Goal: Task Accomplishment & Management: Use online tool/utility

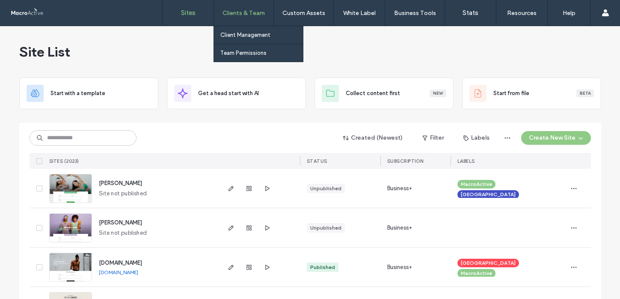
click at [240, 16] on label "Clients & Team" at bounding box center [244, 12] width 42 height 7
click at [239, 38] on link "Client Management" at bounding box center [261, 35] width 83 height 18
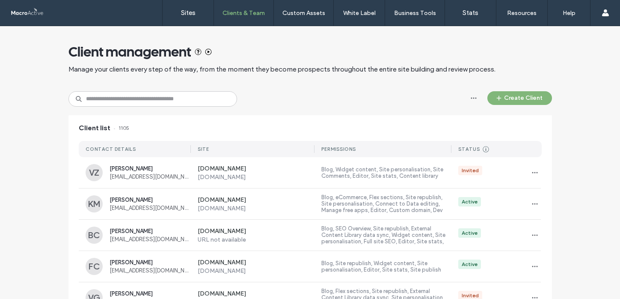
click at [510, 98] on button "Create Client" at bounding box center [519, 98] width 65 height 14
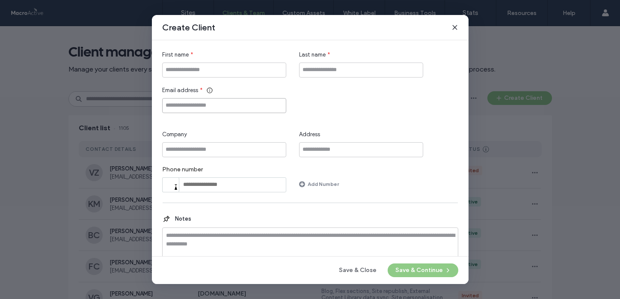
click at [190, 107] on input "Email address" at bounding box center [224, 105] width 124 height 15
paste input "**********"
type input "**********"
click at [191, 70] on input "First name" at bounding box center [224, 69] width 124 height 15
type input "****"
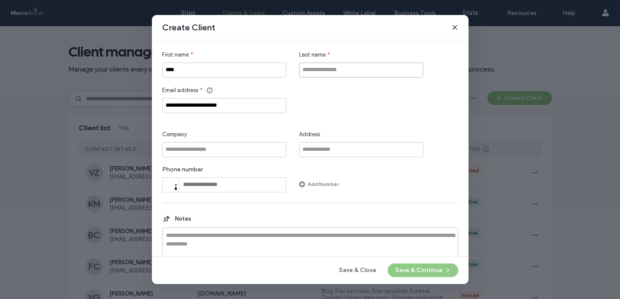
click at [314, 72] on input "Last name" at bounding box center [361, 69] width 124 height 15
type input "**********"
click at [421, 270] on button "Save & Continue" at bounding box center [423, 270] width 71 height 14
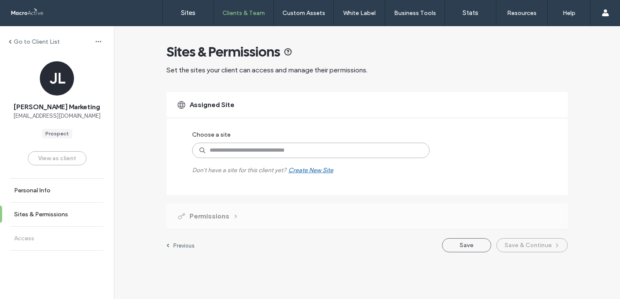
click at [230, 153] on input at bounding box center [311, 150] width 238 height 15
type input "*****"
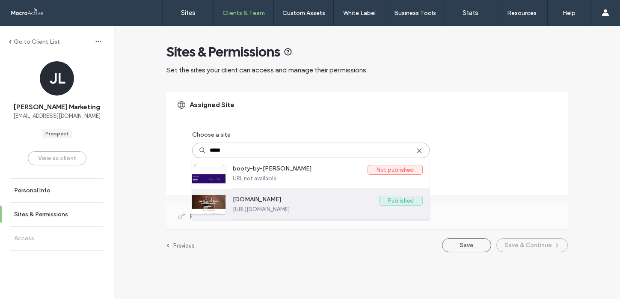
click at [337, 208] on label "[URL][DOMAIN_NAME]" at bounding box center [328, 209] width 190 height 6
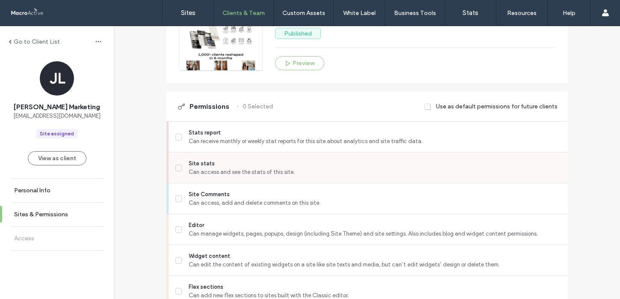
scroll to position [155, 0]
click at [177, 166] on icon at bounding box center [178, 167] width 3 height 2
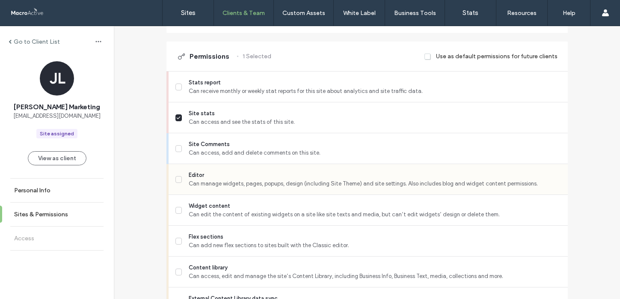
scroll to position [209, 0]
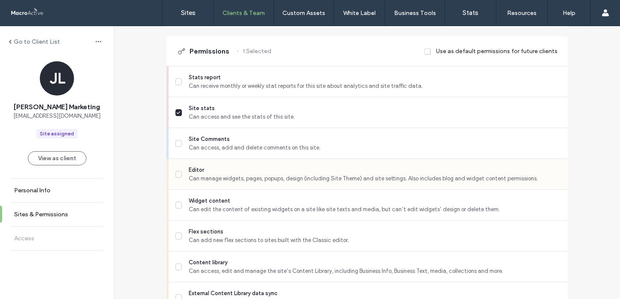
click at [177, 175] on icon at bounding box center [178, 173] width 4 height 3
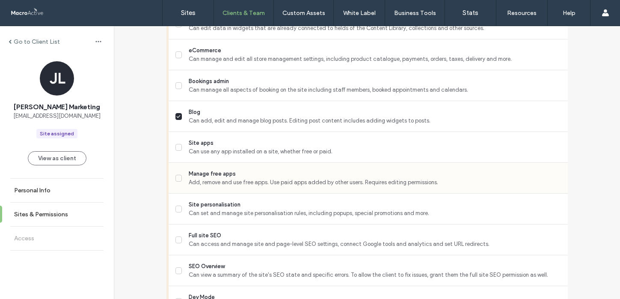
scroll to position [546, 0]
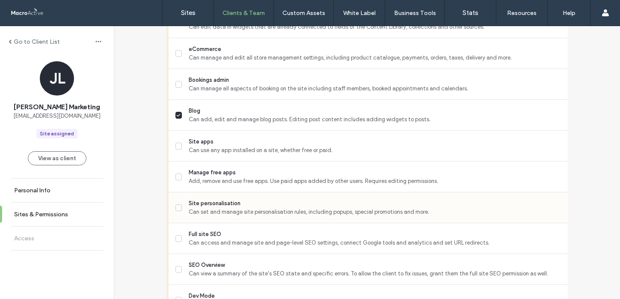
click at [175, 209] on span at bounding box center [178, 207] width 7 height 7
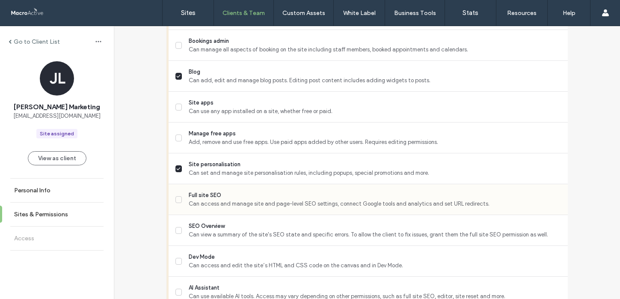
scroll to position [586, 0]
click at [175, 200] on span at bounding box center [178, 198] width 7 height 7
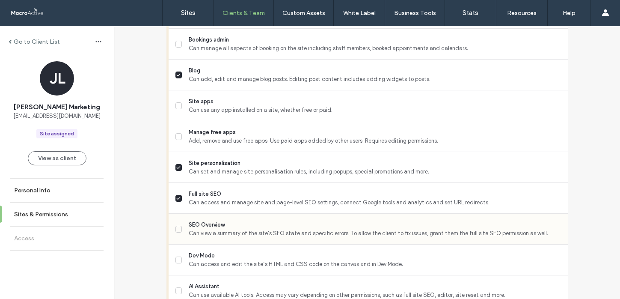
click at [176, 228] on icon at bounding box center [178, 228] width 4 height 3
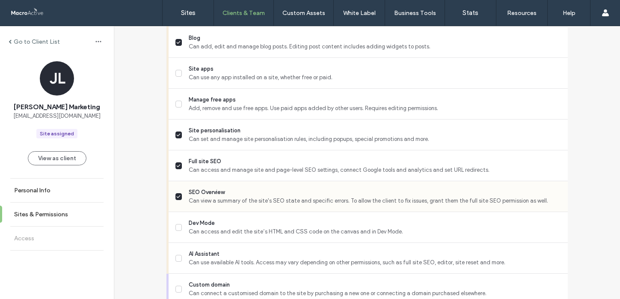
scroll to position [640, 0]
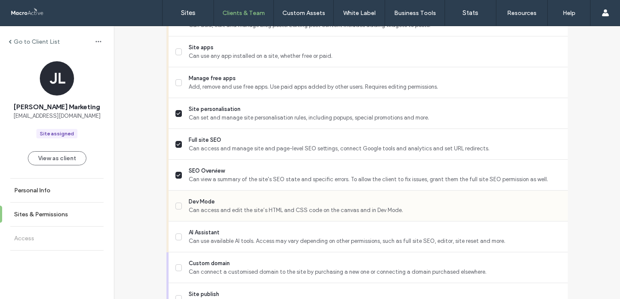
click at [175, 207] on span at bounding box center [178, 205] width 7 height 7
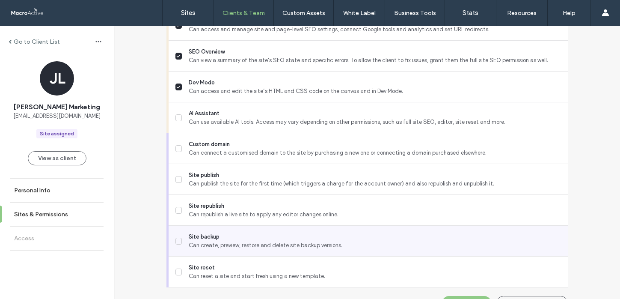
scroll to position [761, 0]
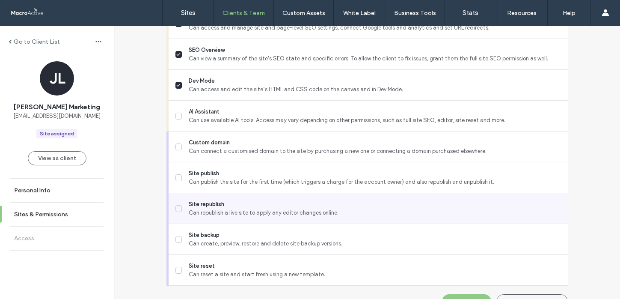
click at [175, 205] on span at bounding box center [178, 208] width 7 height 7
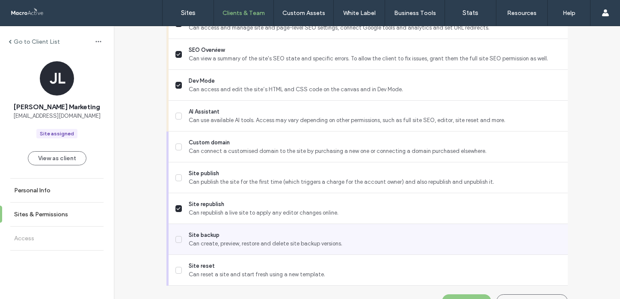
click at [175, 238] on span at bounding box center [178, 239] width 7 height 7
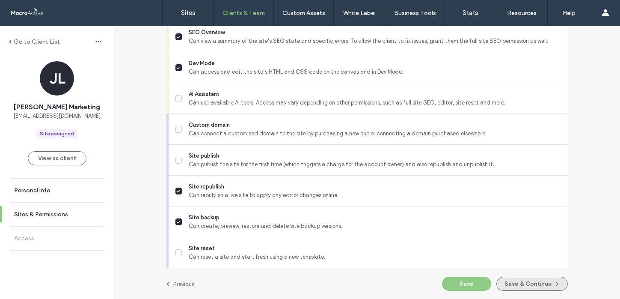
click at [514, 282] on button "Save & Continue" at bounding box center [531, 283] width 71 height 14
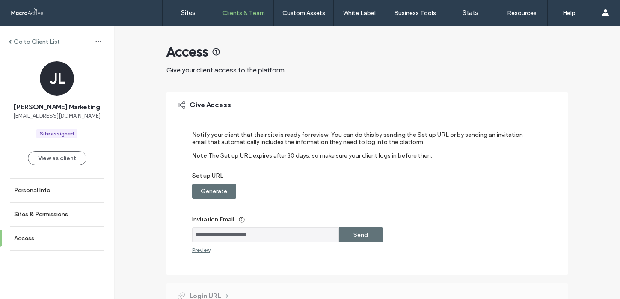
click at [359, 236] on label "Send" at bounding box center [361, 235] width 15 height 16
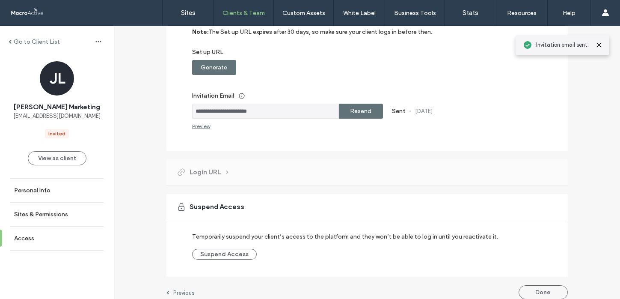
scroll to position [132, 0]
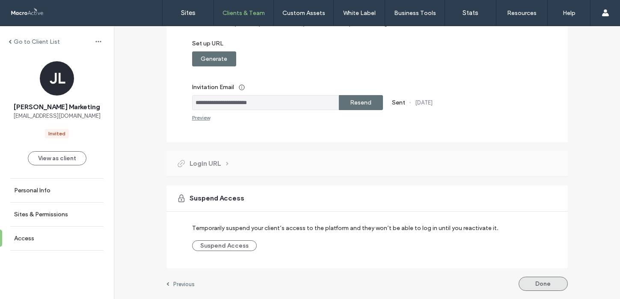
click at [541, 281] on button "Done" at bounding box center [543, 283] width 49 height 14
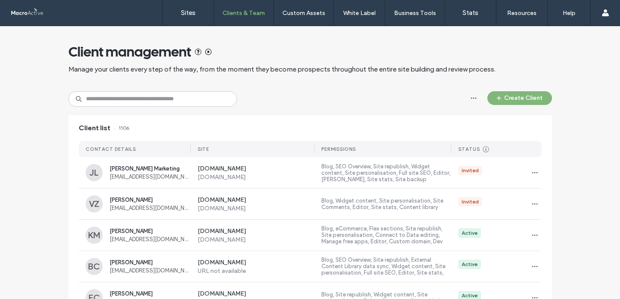
click at [523, 101] on button "Create Client" at bounding box center [519, 98] width 65 height 14
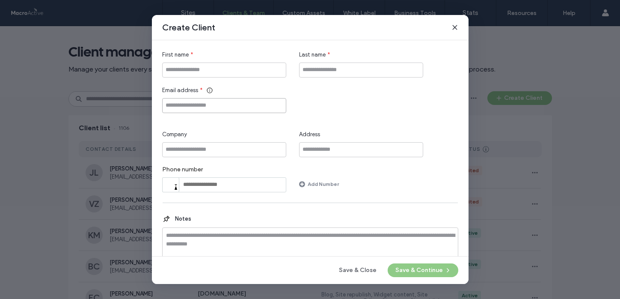
click at [229, 111] on input "Email address" at bounding box center [224, 105] width 124 height 15
paste input "**********"
type input "**********"
click at [223, 68] on input "First name" at bounding box center [224, 69] width 124 height 15
type input "***"
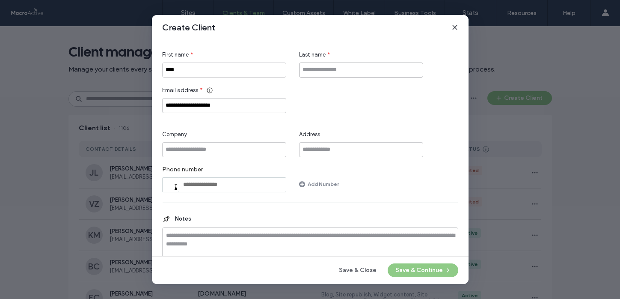
click at [348, 66] on input "Last name" at bounding box center [361, 69] width 124 height 15
type input "****"
click at [438, 270] on button "Save & Continue" at bounding box center [423, 270] width 71 height 14
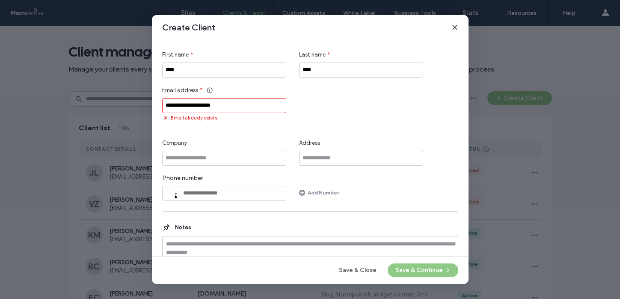
click at [455, 29] on icon at bounding box center [455, 27] width 7 height 7
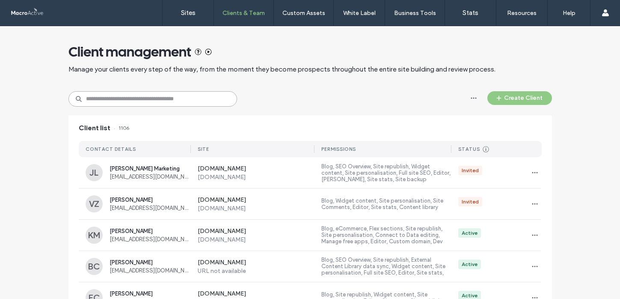
click at [145, 98] on input at bounding box center [152, 98] width 169 height 15
paste input "**********"
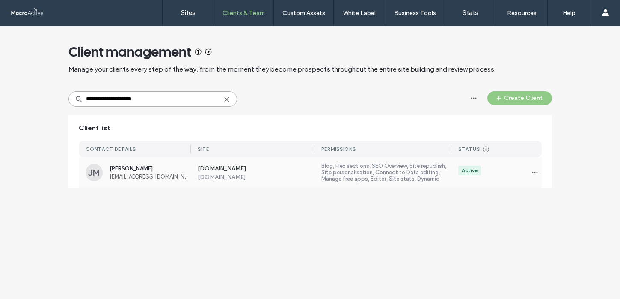
type input "**********"
click at [265, 178] on label "[DOMAIN_NAME]" at bounding box center [256, 176] width 117 height 7
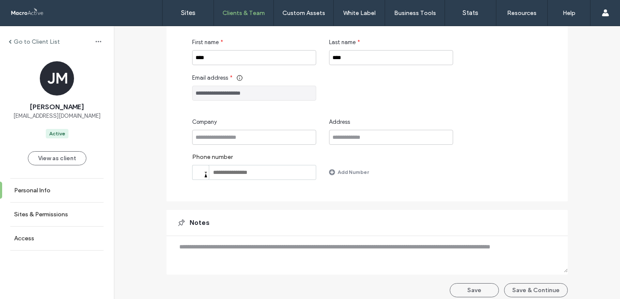
scroll to position [100, 0]
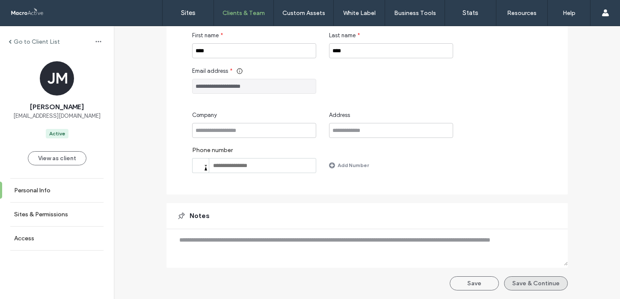
click at [538, 281] on button "Save & Continue" at bounding box center [536, 283] width 64 height 14
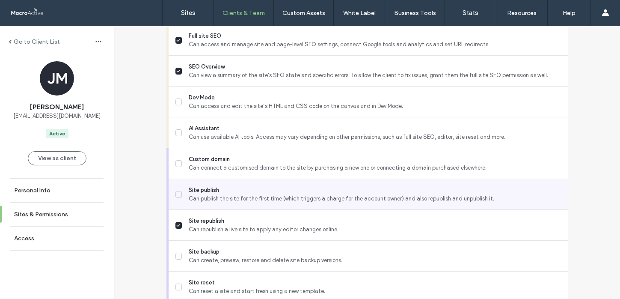
scroll to position [803, 0]
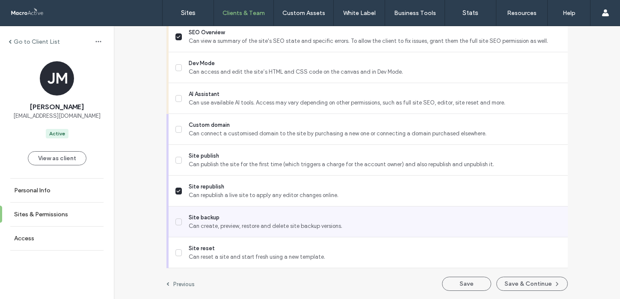
click at [175, 218] on span at bounding box center [178, 221] width 7 height 7
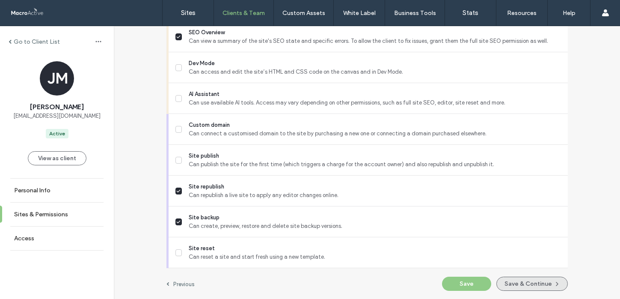
click at [515, 282] on button "Save & Continue" at bounding box center [531, 283] width 71 height 14
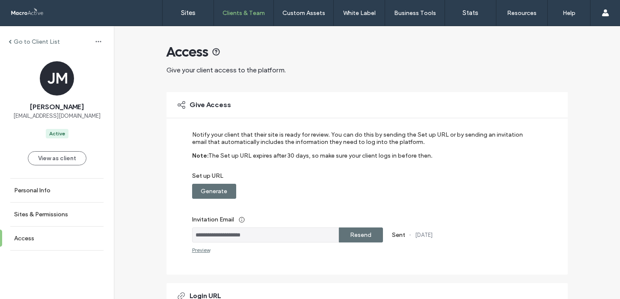
click at [212, 193] on label "Generate" at bounding box center [214, 191] width 27 height 16
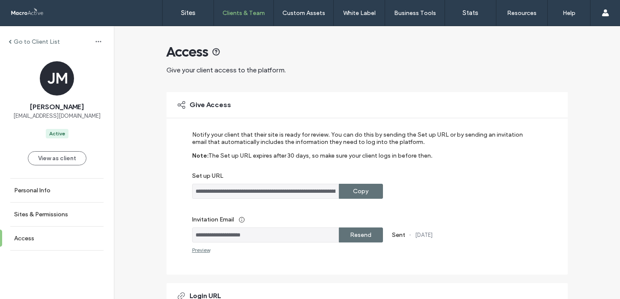
click at [353, 192] on label "Copy" at bounding box center [360, 191] width 15 height 16
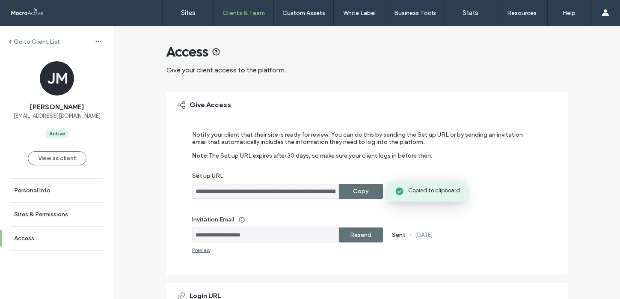
click at [367, 235] on label "Resend" at bounding box center [360, 235] width 21 height 16
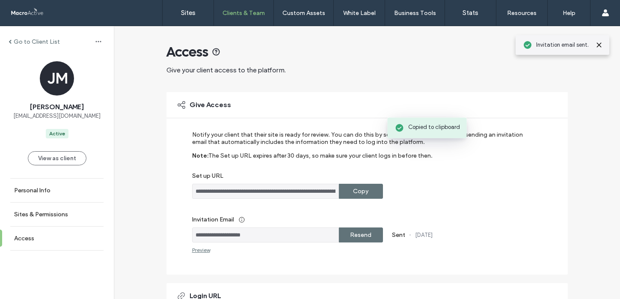
scroll to position [191, 0]
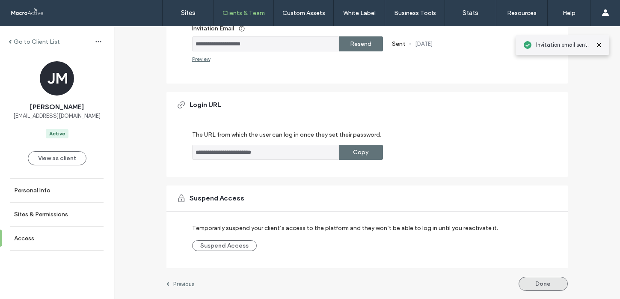
click at [526, 280] on button "Done" at bounding box center [543, 283] width 49 height 14
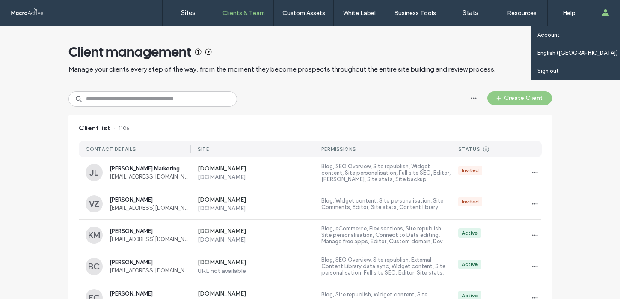
click at [609, 13] on div "Account English ([GEOGRAPHIC_DATA]) English Español ([GEOGRAPHIC_DATA]) Portugu…" at bounding box center [605, 13] width 30 height 26
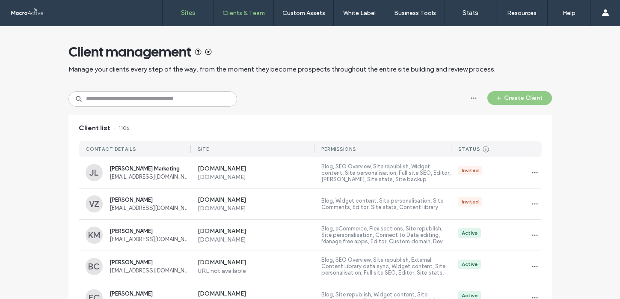
click at [188, 21] on link "Sites" at bounding box center [188, 13] width 51 height 26
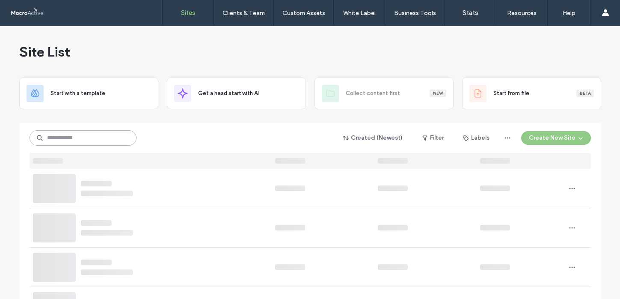
click at [85, 136] on input at bounding box center [83, 137] width 107 height 15
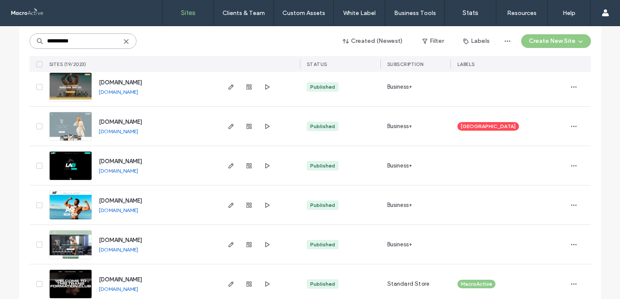
scroll to position [80, 0]
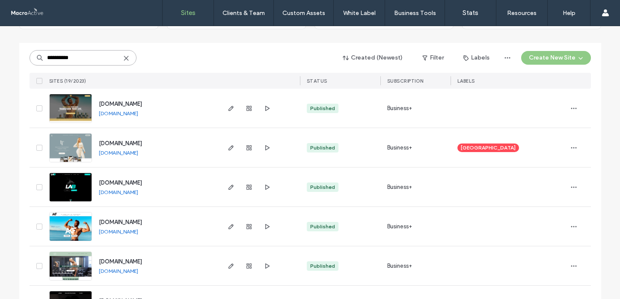
drag, startPoint x: 77, startPoint y: 59, endPoint x: 34, endPoint y: 59, distance: 42.8
click at [35, 59] on div "**********" at bounding box center [83, 57] width 107 height 15
type input "**********"
click at [124, 58] on use at bounding box center [126, 58] width 4 height 4
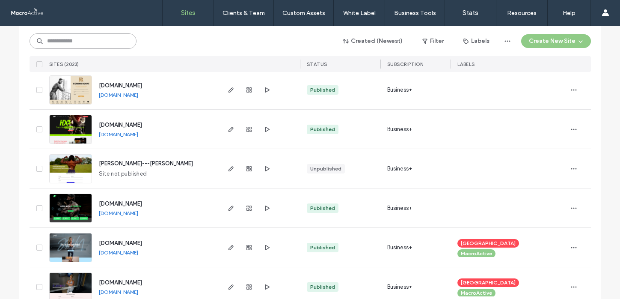
scroll to position [2501, 0]
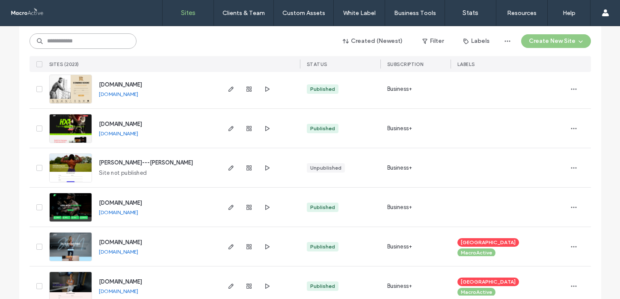
click at [65, 40] on input at bounding box center [83, 40] width 107 height 15
paste input "**********"
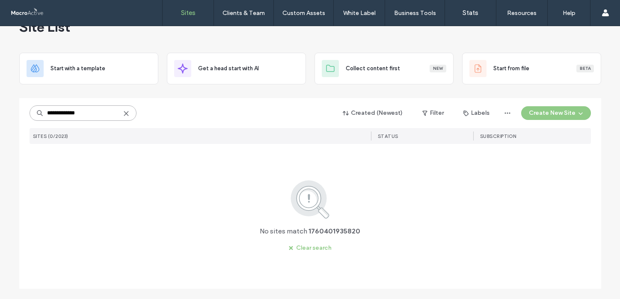
scroll to position [25, 0]
drag, startPoint x: 86, startPoint y: 113, endPoint x: 40, endPoint y: 113, distance: 46.2
click at [40, 113] on input "**********" at bounding box center [83, 112] width 107 height 15
paste input
type input "*******"
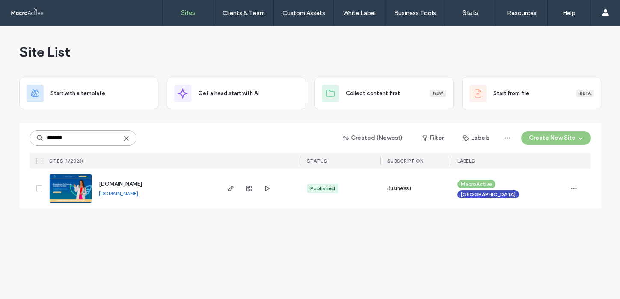
scroll to position [0, 0]
click at [232, 186] on icon "button" at bounding box center [231, 188] width 7 height 7
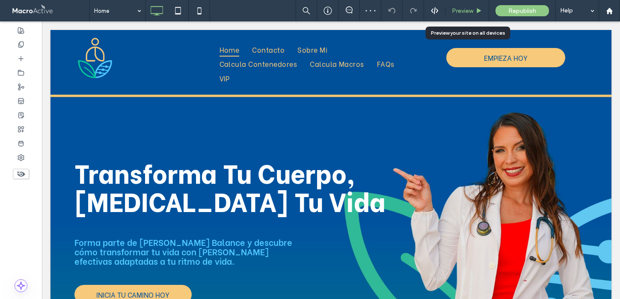
click at [470, 12] on span "Preview" at bounding box center [462, 10] width 21 height 7
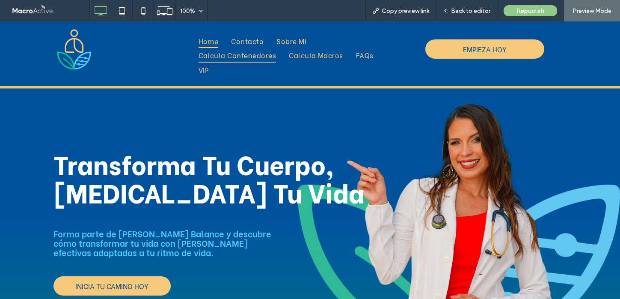
click at [249, 56] on span "Calcula Contenedores" at bounding box center [238, 55] width 78 height 14
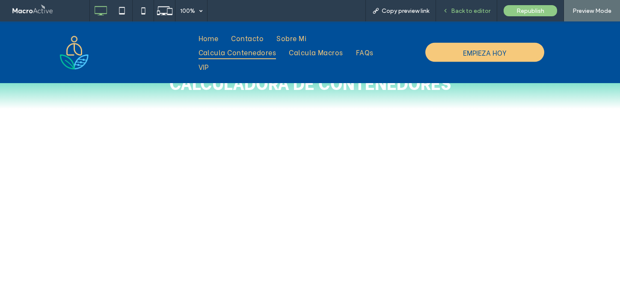
click at [466, 12] on span "Back to editor" at bounding box center [470, 10] width 39 height 7
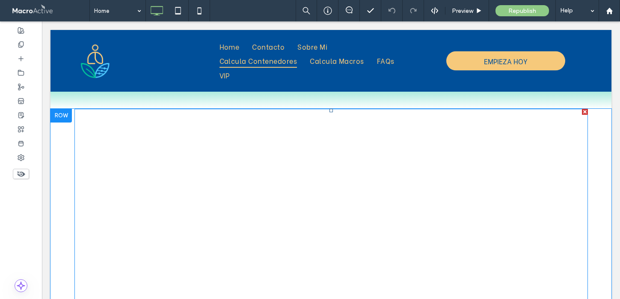
scroll to position [3231, 0]
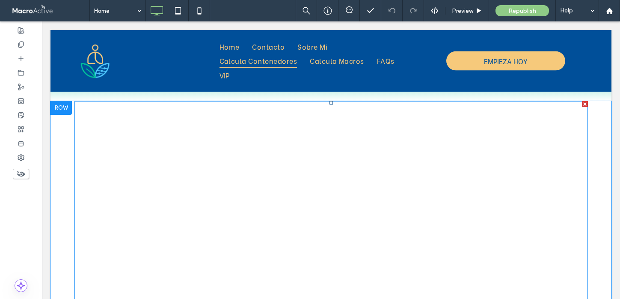
click at [331, 202] on span at bounding box center [331, 229] width 514 height 257
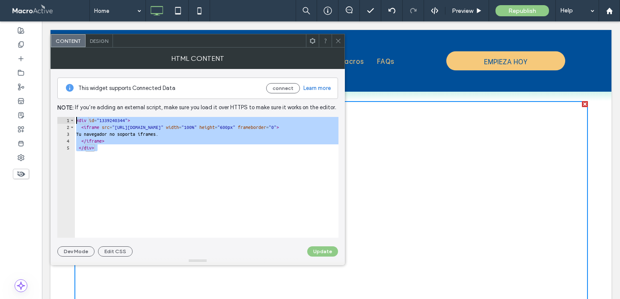
drag, startPoint x: 104, startPoint y: 150, endPoint x: 67, endPoint y: 118, distance: 48.9
click at [67, 118] on div "****** 1 2 3 4 5 < div id = "1339240344" > < iframe src = "https://ma-conversio…" at bounding box center [197, 177] width 281 height 121
type textarea "**********"
click at [341, 39] on icon at bounding box center [338, 41] width 6 height 6
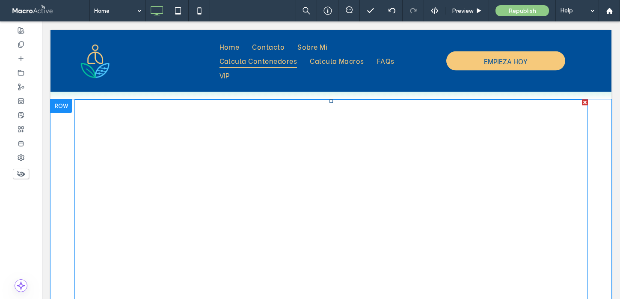
scroll to position [3230, 0]
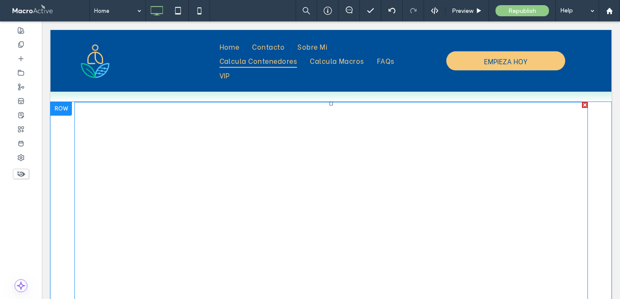
click at [428, 192] on span at bounding box center [331, 230] width 514 height 257
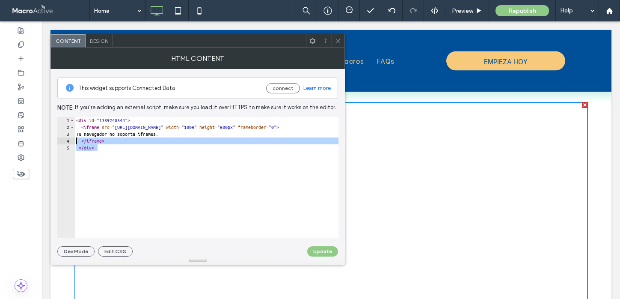
drag, startPoint x: 110, startPoint y: 148, endPoint x: 68, endPoint y: 112, distance: 54.6
click at [68, 112] on div "This widget supports Connected Data connect Learn more Note: If you’re adding a…" at bounding box center [197, 162] width 281 height 187
type textarea "**********"
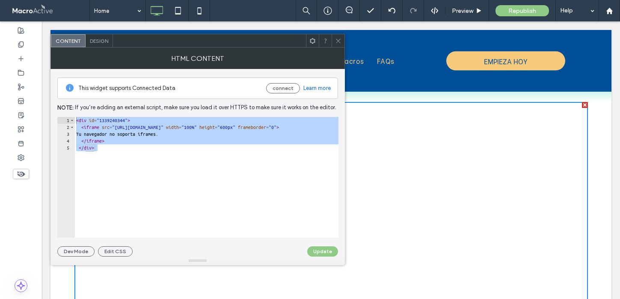
click at [341, 42] on icon at bounding box center [338, 41] width 6 height 6
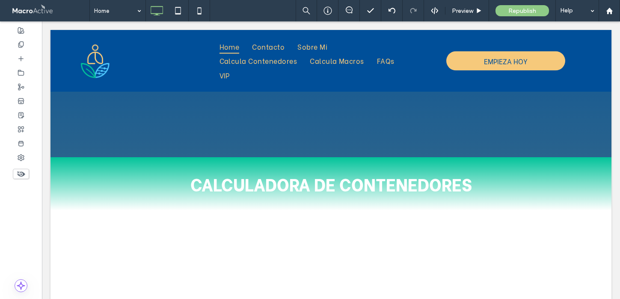
scroll to position [3131, 0]
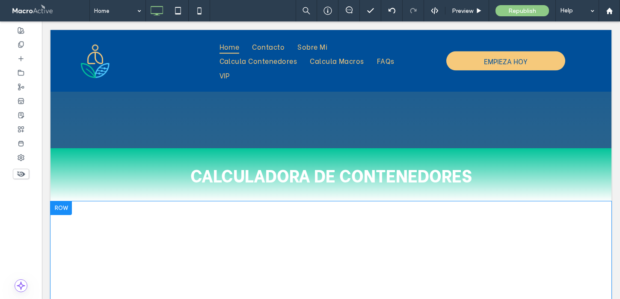
click at [62, 201] on div at bounding box center [61, 208] width 21 height 14
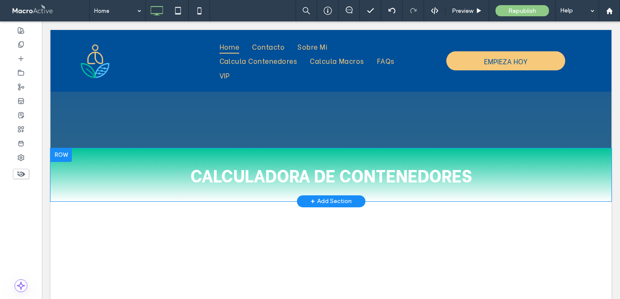
click at [59, 148] on div at bounding box center [61, 155] width 21 height 14
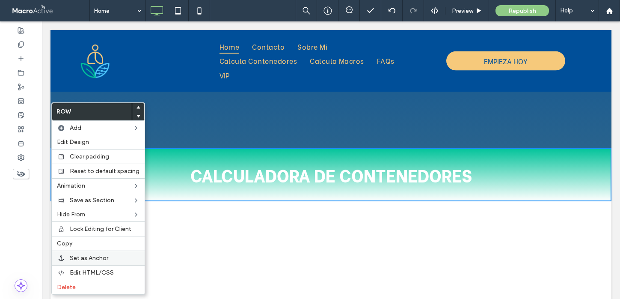
click at [87, 259] on span "Set as Anchor" at bounding box center [89, 257] width 39 height 7
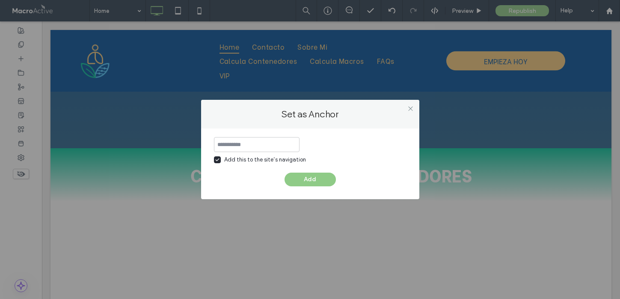
click at [216, 161] on icon at bounding box center [217, 159] width 4 height 3
click at [233, 145] on input at bounding box center [257, 144] width 86 height 15
type input "**********"
click at [314, 181] on button "Add" at bounding box center [310, 179] width 51 height 14
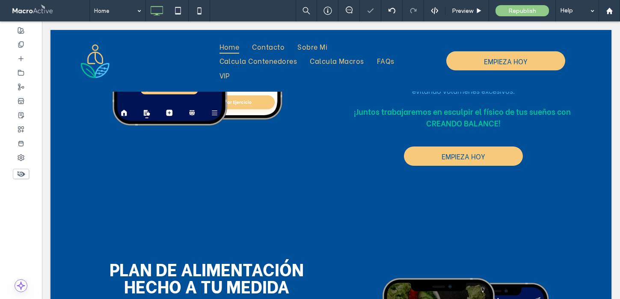
scroll to position [1891, 0]
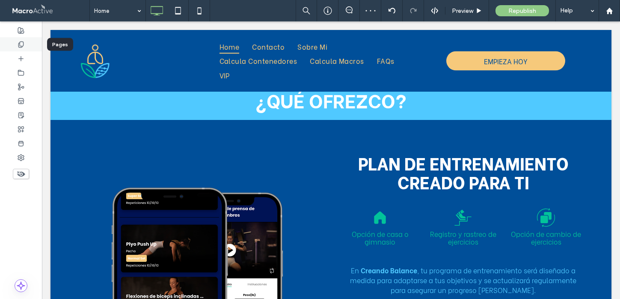
click at [27, 48] on div at bounding box center [21, 44] width 42 height 14
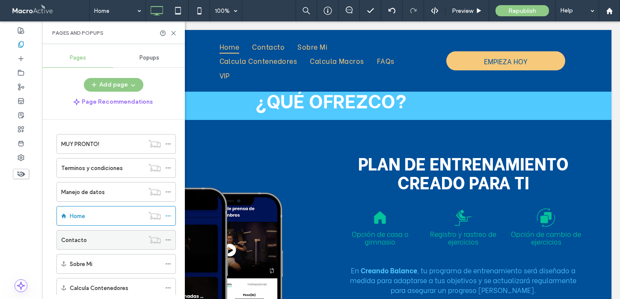
scroll to position [96, 0]
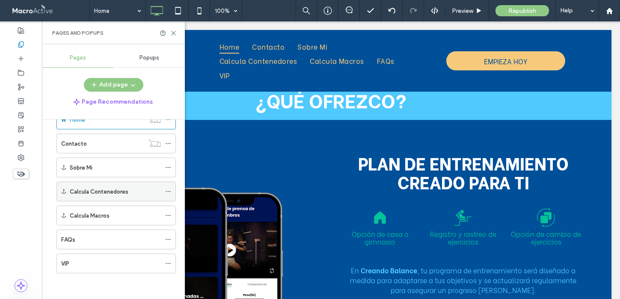
click at [169, 191] on use at bounding box center [168, 191] width 5 height 1
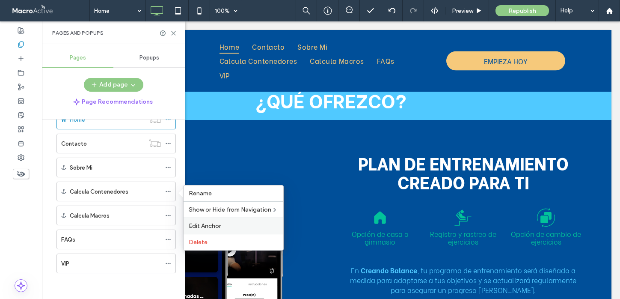
click at [226, 226] on label "Edit Anchor" at bounding box center [233, 225] width 89 height 7
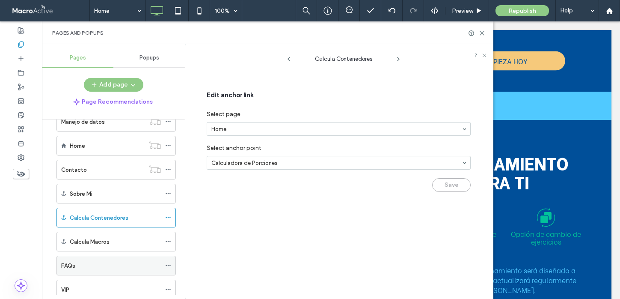
scroll to position [71, 0]
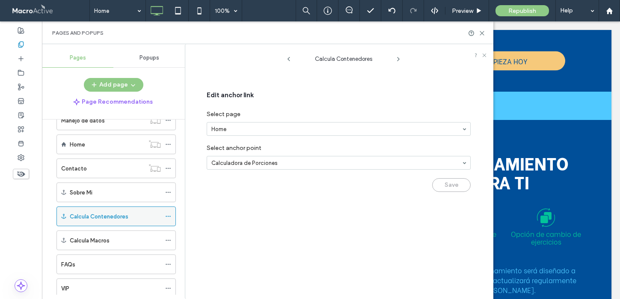
click at [148, 218] on div "Calcula Contenedores" at bounding box center [115, 216] width 91 height 9
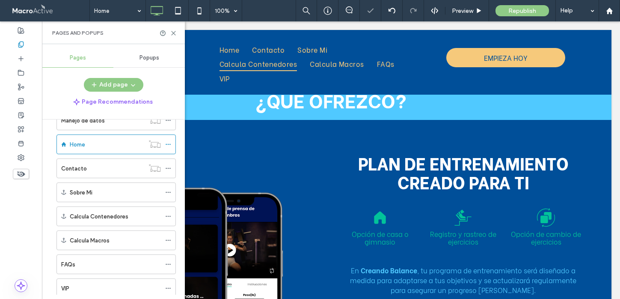
click at [175, 32] on icon at bounding box center [173, 33] width 6 height 6
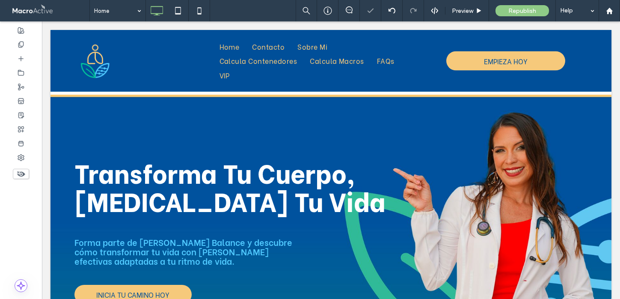
scroll to position [3220, 0]
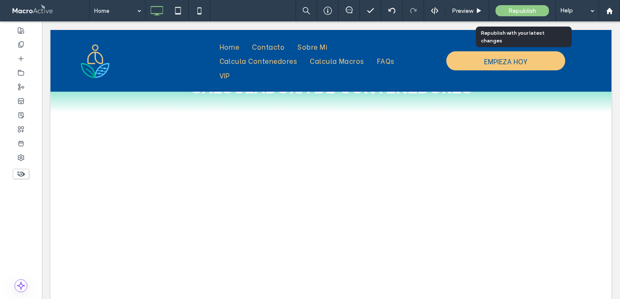
click at [530, 9] on span "Republish" at bounding box center [522, 10] width 28 height 7
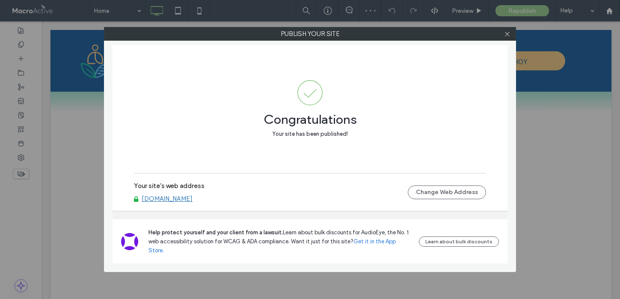
click at [188, 202] on link "[DOMAIN_NAME]" at bounding box center [167, 199] width 51 height 8
click at [508, 31] on icon at bounding box center [507, 34] width 6 height 6
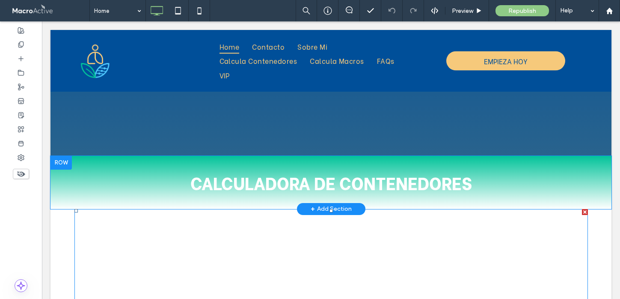
scroll to position [3128, 0]
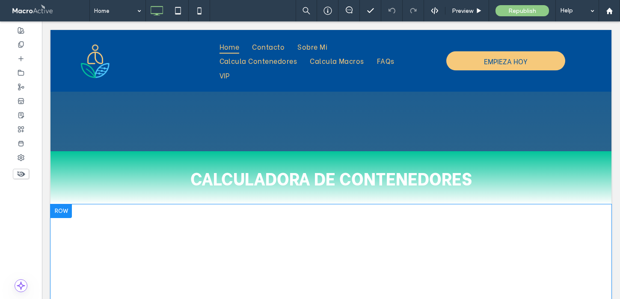
click at [62, 204] on div at bounding box center [61, 211] width 21 height 14
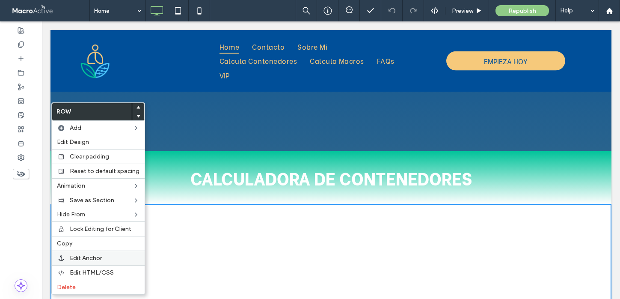
click at [107, 261] on label "Edit Anchor" at bounding box center [105, 257] width 70 height 7
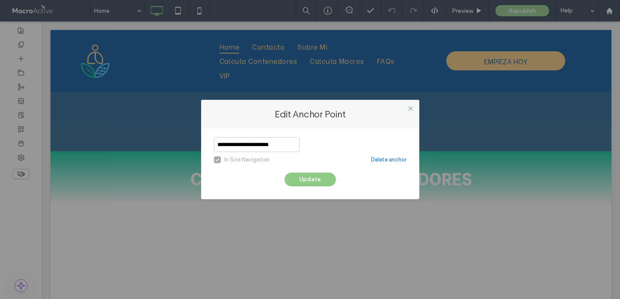
drag, startPoint x: 286, startPoint y: 145, endPoint x: 191, endPoint y: 145, distance: 95.0
click at [191, 145] on div "**********" at bounding box center [310, 149] width 620 height 299
click at [410, 108] on icon at bounding box center [410, 108] width 6 height 6
